Goal: Contribute content: Contribute content

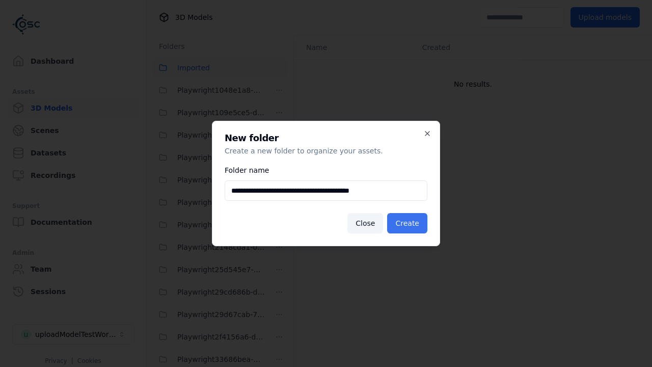
type input "**********"
click at [409, 223] on button "Create" at bounding box center [407, 223] width 40 height 20
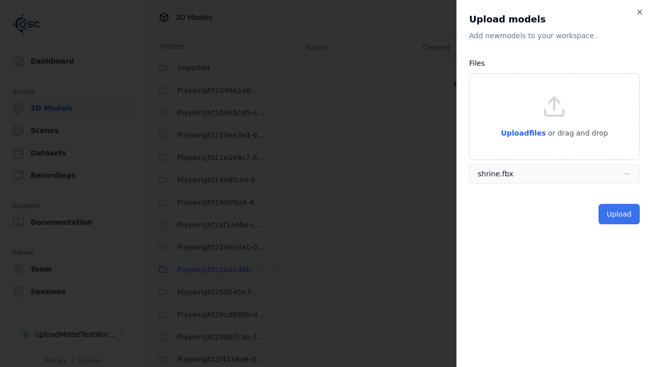
click at [620, 213] on button "Upload" at bounding box center [618, 214] width 41 height 20
